Goal: Information Seeking & Learning: Learn about a topic

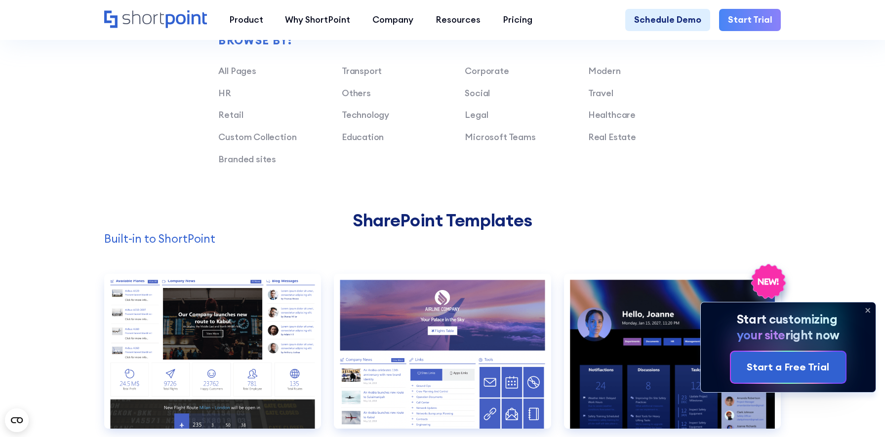
scroll to position [794, 0]
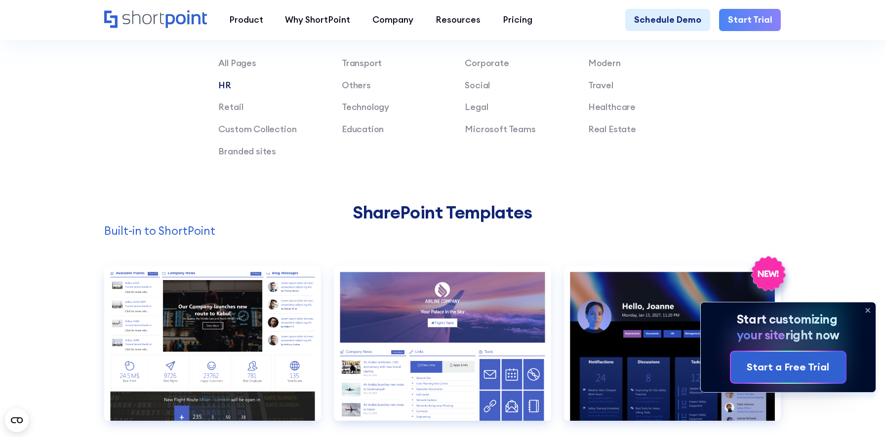
click at [225, 87] on link "HR" at bounding box center [224, 84] width 13 height 11
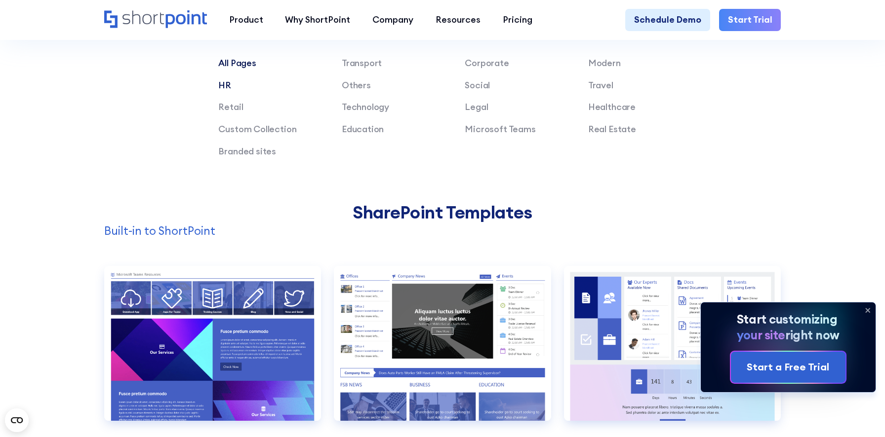
click at [239, 65] on link "All Pages" at bounding box center [237, 62] width 38 height 11
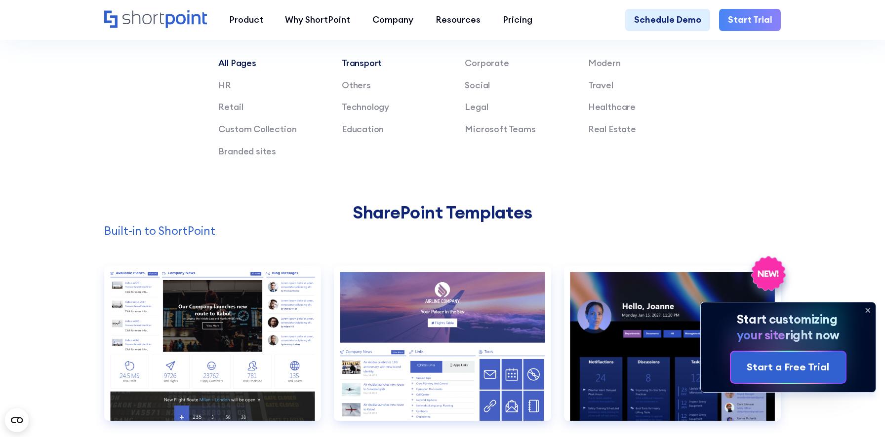
click at [351, 62] on link "Transport" at bounding box center [362, 62] width 40 height 11
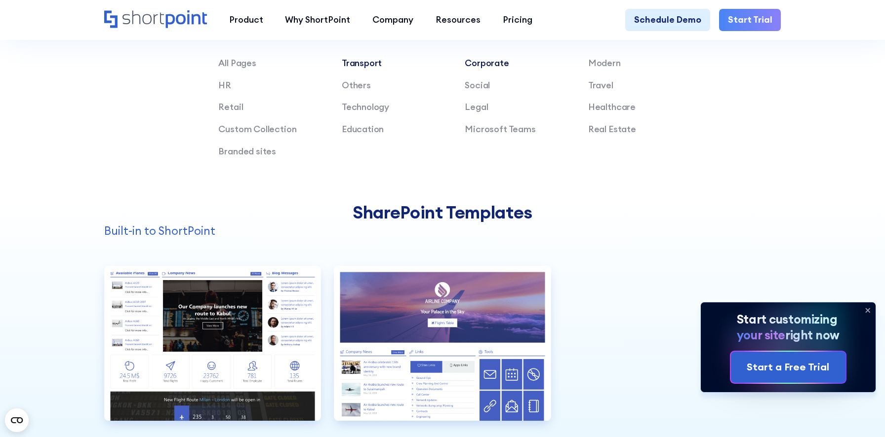
click at [471, 65] on link "Corporate" at bounding box center [486, 62] width 44 height 11
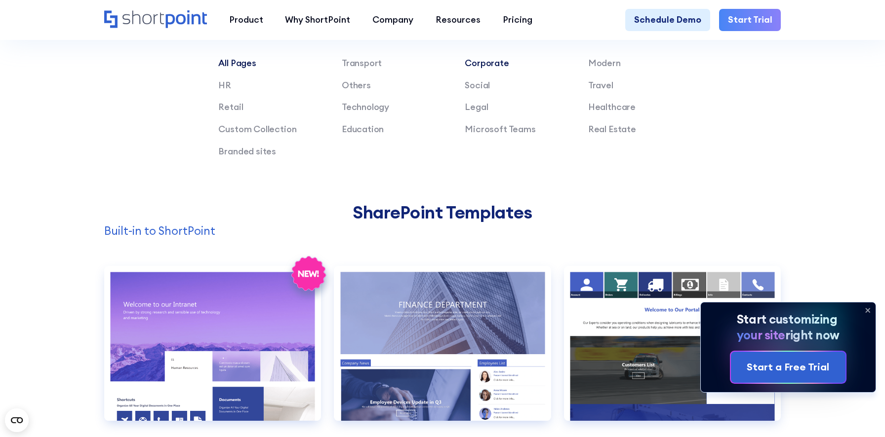
click at [243, 62] on link "All Pages" at bounding box center [237, 62] width 38 height 11
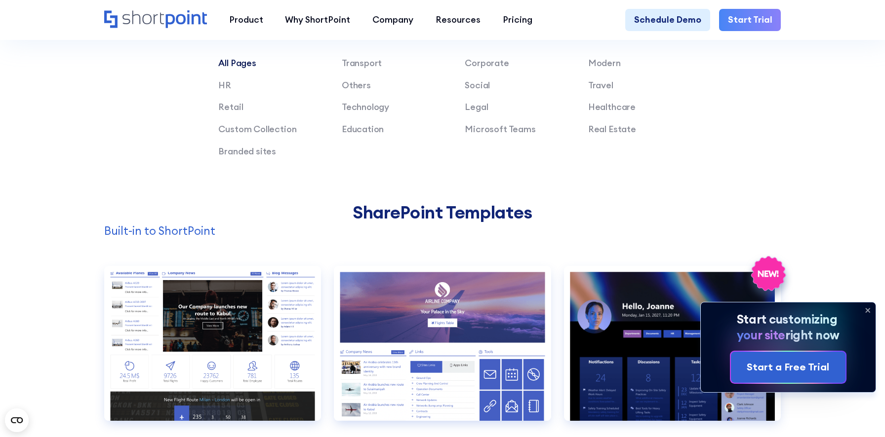
click at [298, 234] on p "Built-in to ShortPoint" at bounding box center [442, 231] width 677 height 17
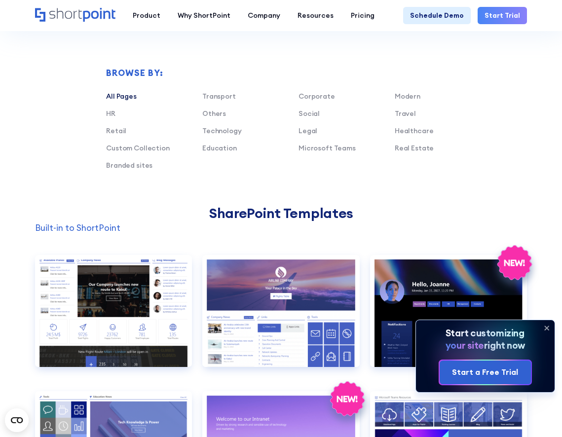
scroll to position [518, 0]
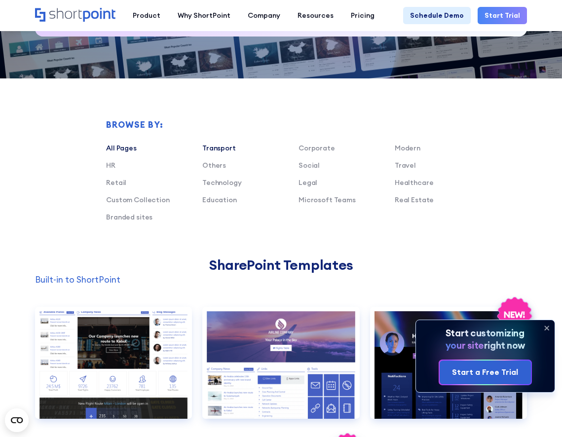
click at [216, 148] on link "Transport" at bounding box center [219, 148] width 34 height 9
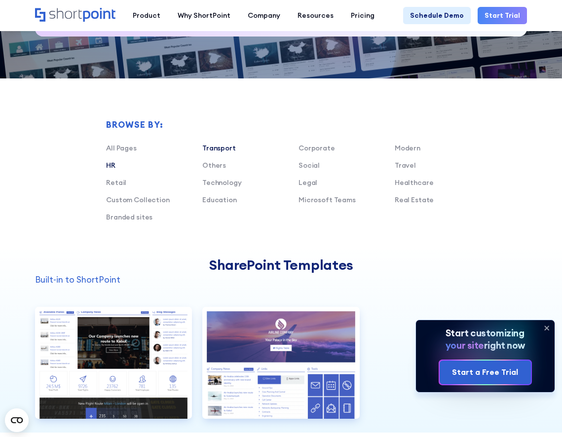
click at [112, 164] on link "HR" at bounding box center [110, 165] width 9 height 9
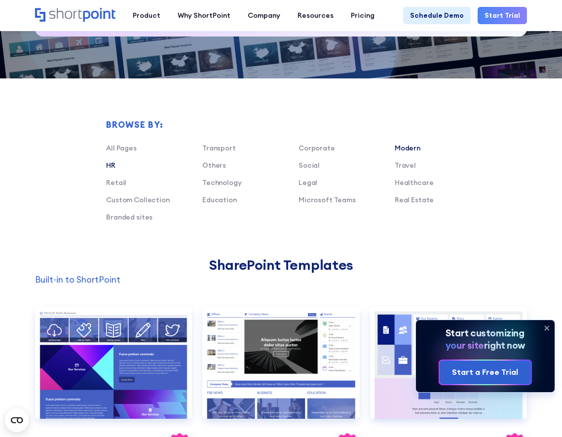
click at [412, 146] on link "Modern" at bounding box center [408, 148] width 26 height 9
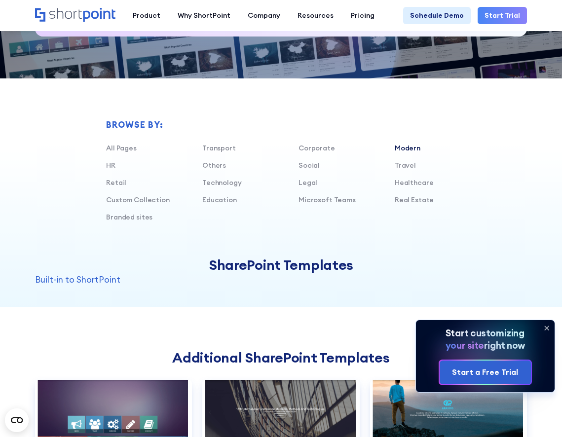
click at [411, 147] on link "Modern" at bounding box center [408, 148] width 26 height 9
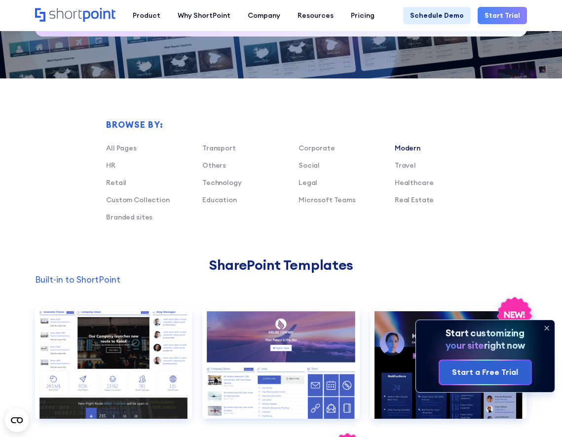
click at [409, 150] on link "Modern" at bounding box center [408, 148] width 26 height 9
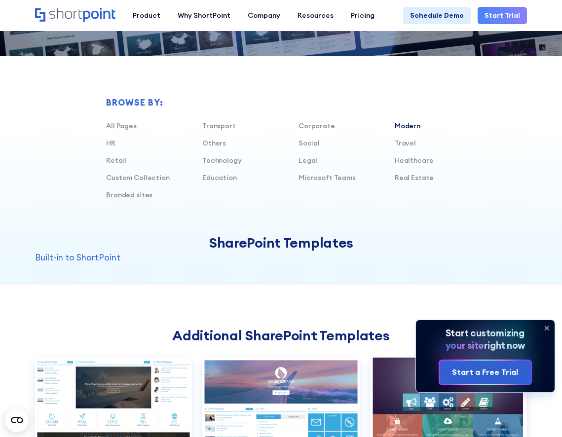
scroll to position [509, 0]
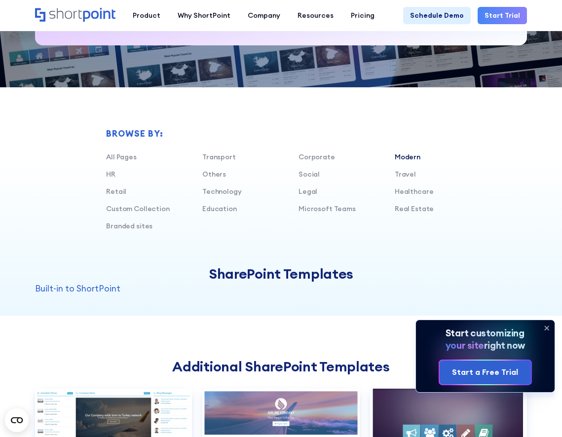
click at [405, 155] on link "Modern" at bounding box center [408, 157] width 26 height 9
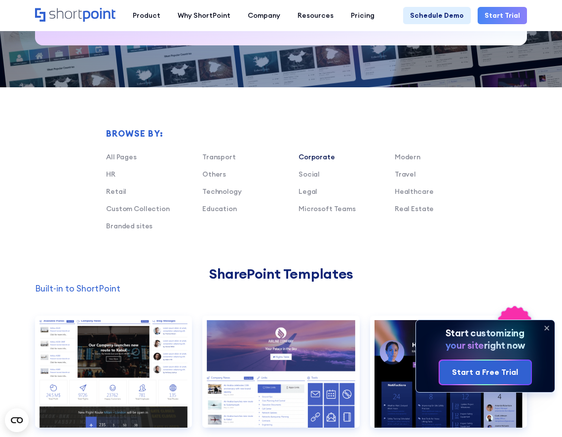
click at [325, 156] on link "Corporate" at bounding box center [317, 157] width 37 height 9
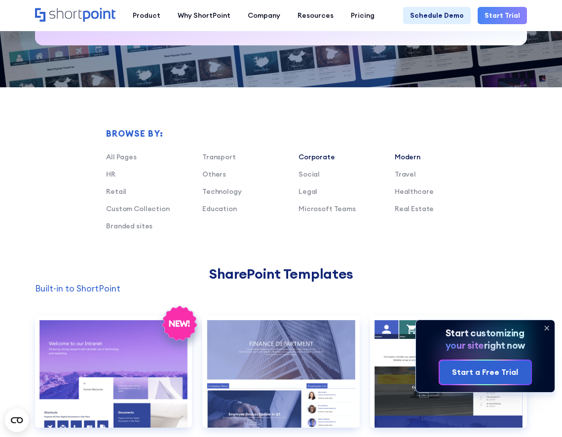
click at [398, 155] on link "Modern" at bounding box center [408, 157] width 26 height 9
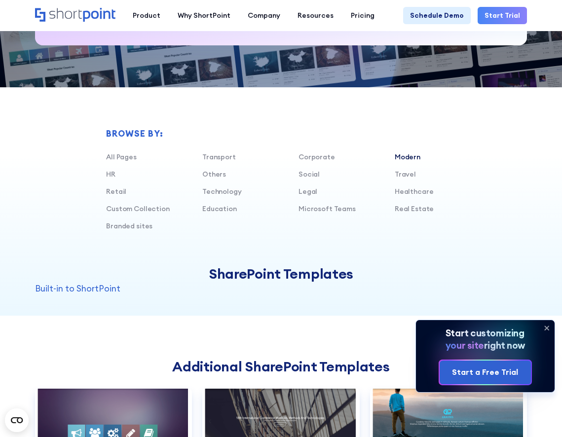
click at [400, 155] on link "Modern" at bounding box center [408, 157] width 26 height 9
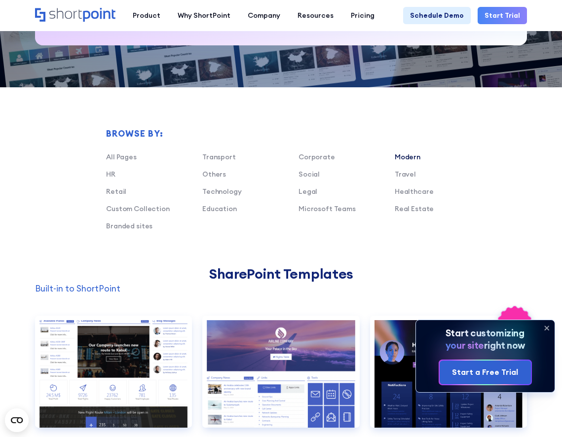
click at [406, 159] on link "Modern" at bounding box center [408, 157] width 26 height 9
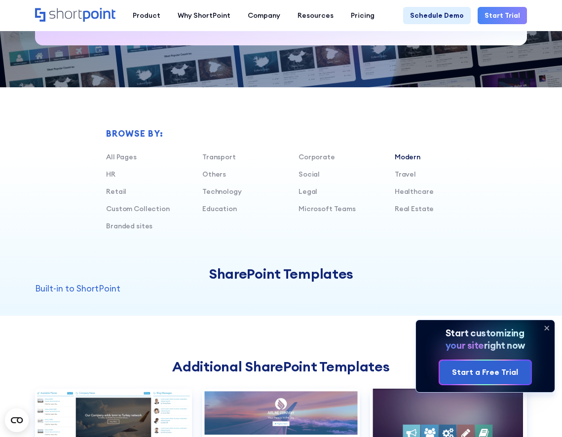
click at [407, 158] on link "Modern" at bounding box center [408, 157] width 26 height 9
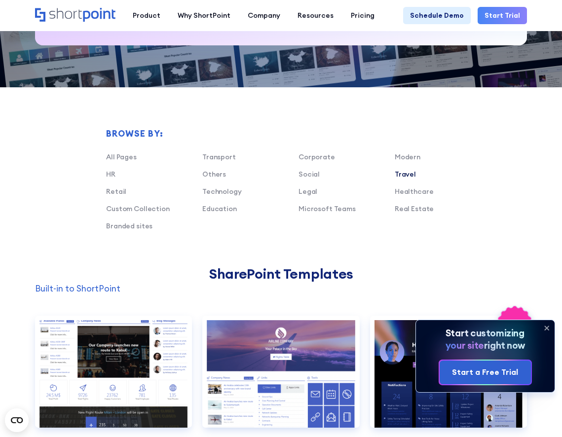
click at [404, 174] on link "Travel" at bounding box center [405, 174] width 21 height 9
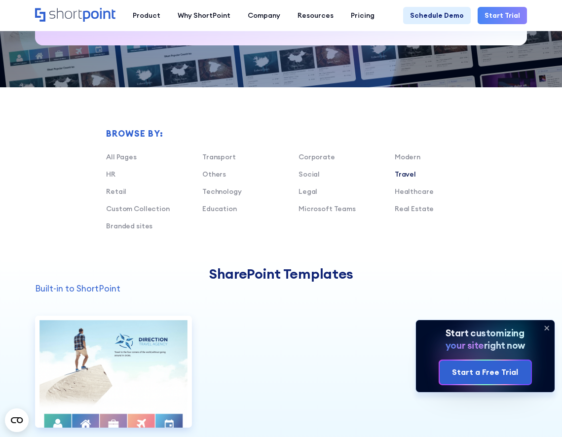
click at [404, 174] on link "Travel" at bounding box center [405, 174] width 21 height 9
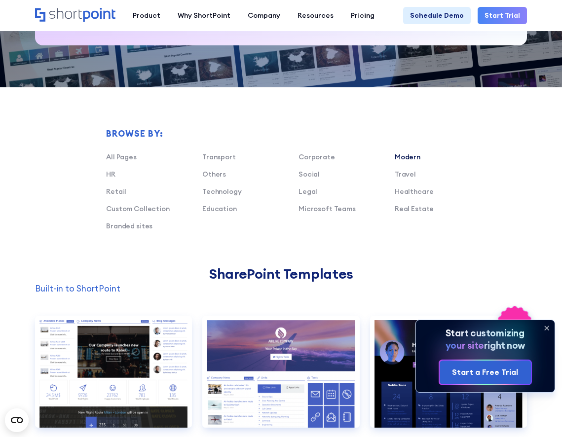
click at [405, 154] on link "Modern" at bounding box center [408, 157] width 26 height 9
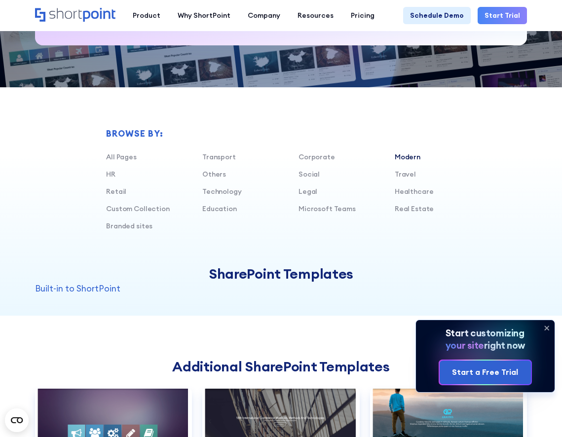
click at [405, 154] on link "Modern" at bounding box center [408, 157] width 26 height 9
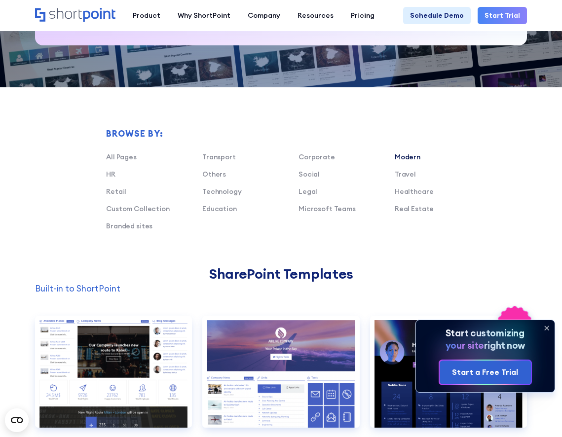
click at [405, 159] on link "Modern" at bounding box center [408, 157] width 26 height 9
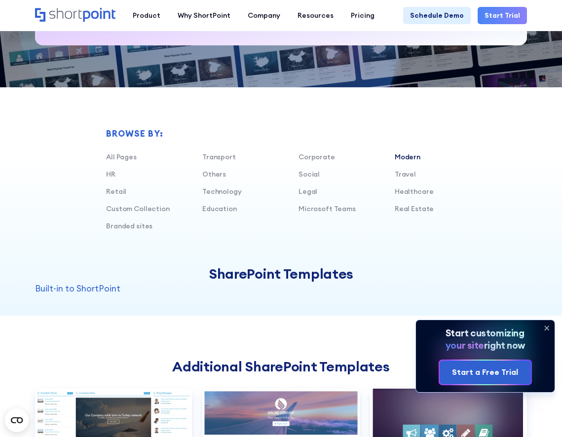
click at [410, 155] on link "Modern" at bounding box center [408, 157] width 26 height 9
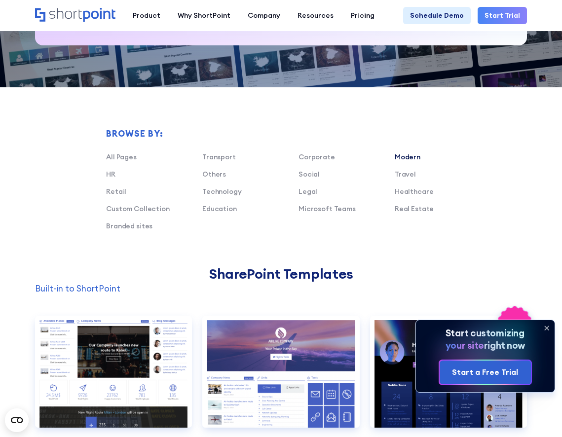
click at [410, 155] on link "Modern" at bounding box center [408, 157] width 26 height 9
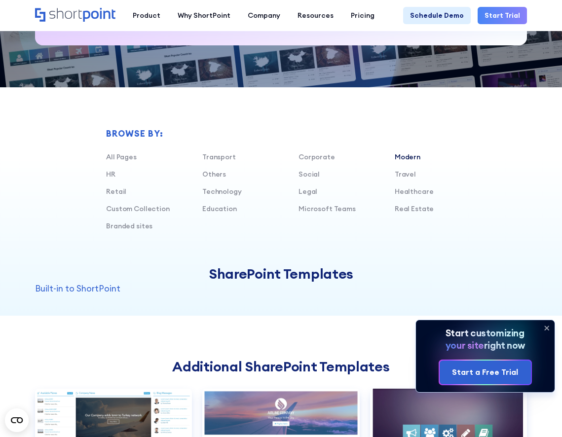
click at [410, 155] on link "Modern" at bounding box center [408, 157] width 26 height 9
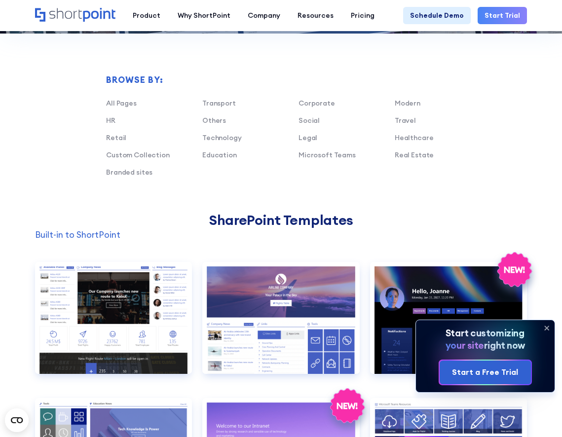
scroll to position [564, 0]
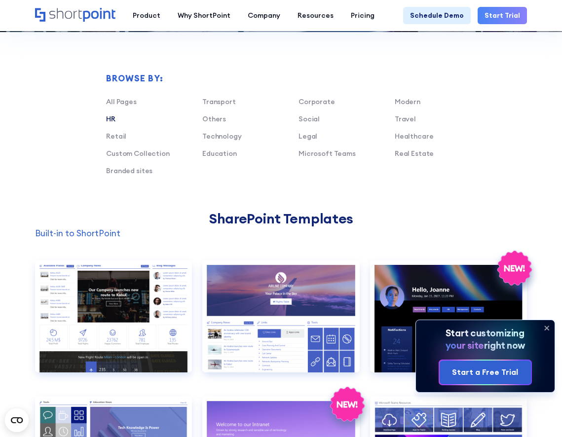
click at [112, 117] on link "HR" at bounding box center [110, 119] width 9 height 9
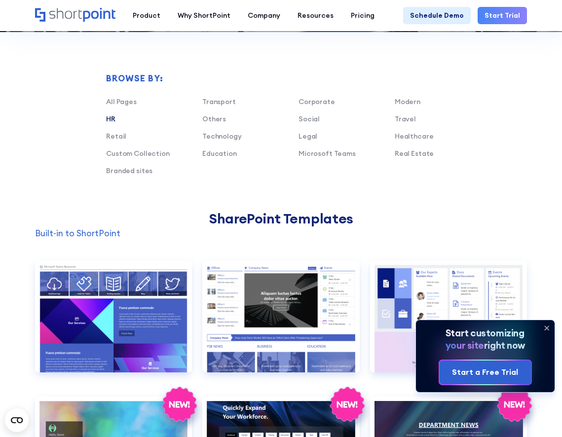
click at [112, 117] on link "HR" at bounding box center [110, 119] width 9 height 9
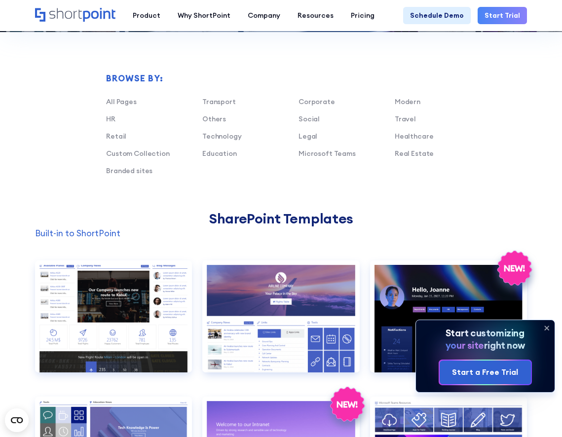
click at [316, 219] on h2 "SharePoint Templates" at bounding box center [281, 219] width 492 height 16
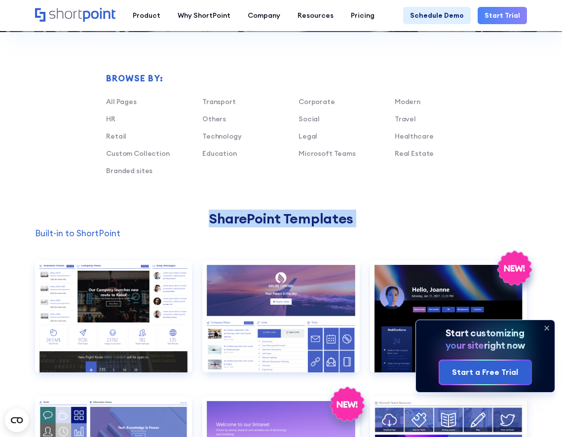
click at [316, 219] on h2 "SharePoint Templates" at bounding box center [281, 219] width 492 height 16
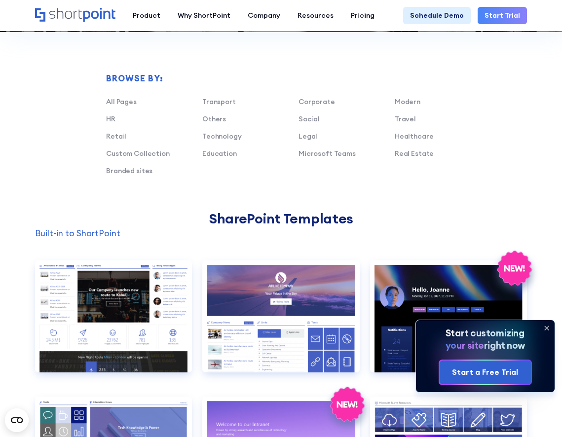
click at [475, 183] on div "Browse by: All Pages Transport Corporate Modern HR Others Social Travel Retail …" at bounding box center [281, 100] width 492 height 221
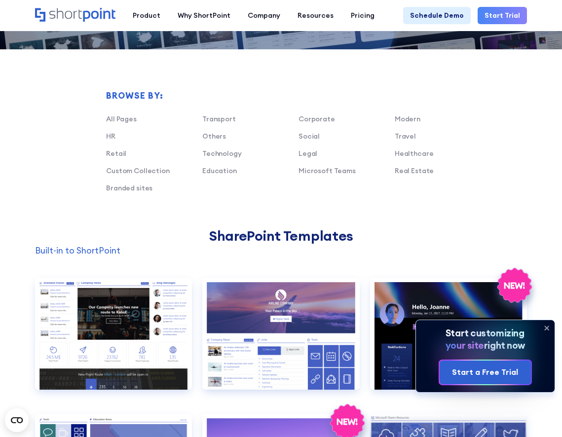
scroll to position [574, 0]
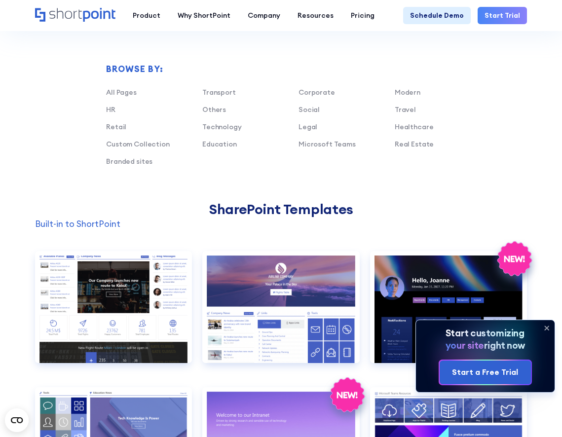
click at [546, 325] on icon at bounding box center [547, 328] width 16 height 16
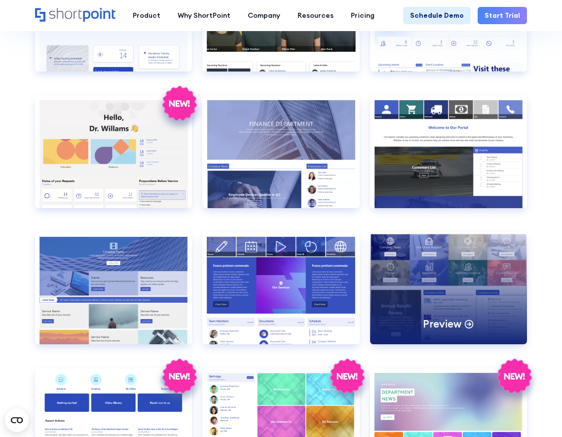
scroll to position [1575, 0]
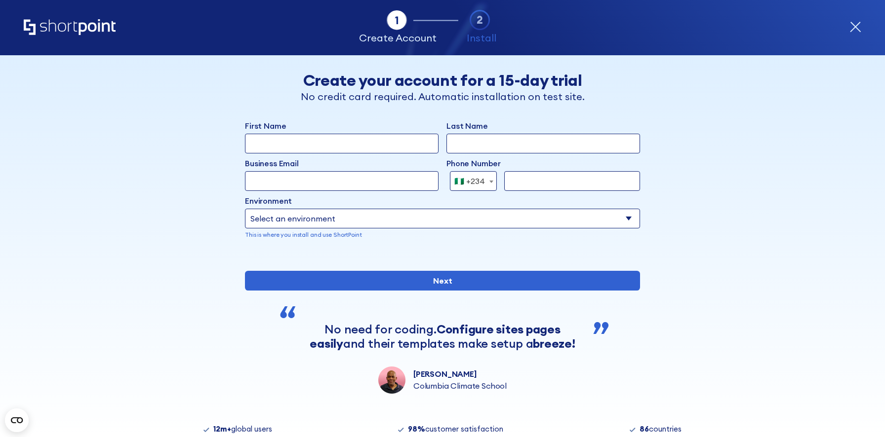
select select "+234"
